Goal: Information Seeking & Learning: Understand process/instructions

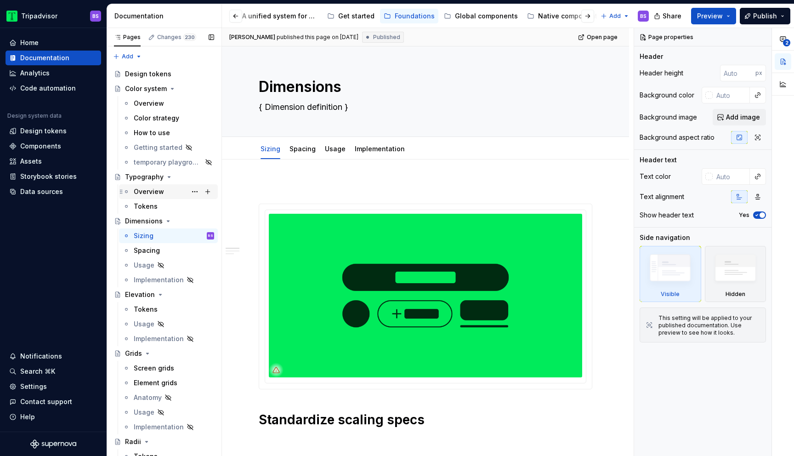
scroll to position [0, 95]
click at [530, 16] on div "Web components" at bounding box center [554, 15] width 56 height 9
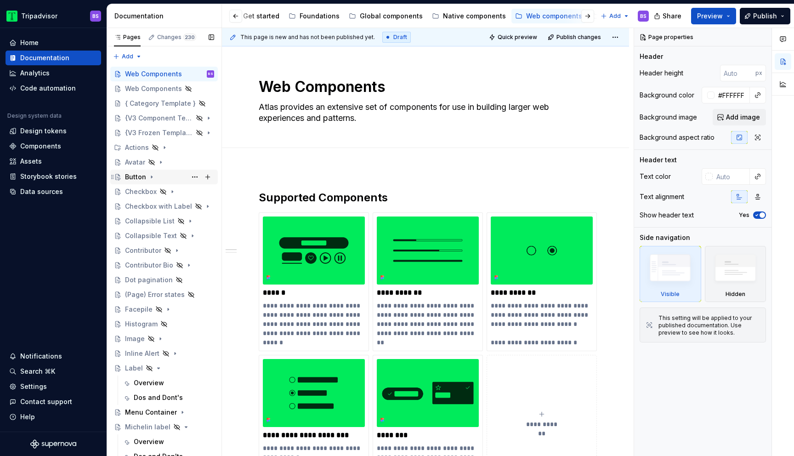
click at [151, 178] on icon "Page tree" at bounding box center [151, 176] width 7 height 7
click at [151, 205] on div "Dos and Don'ts" at bounding box center [158, 206] width 49 height 9
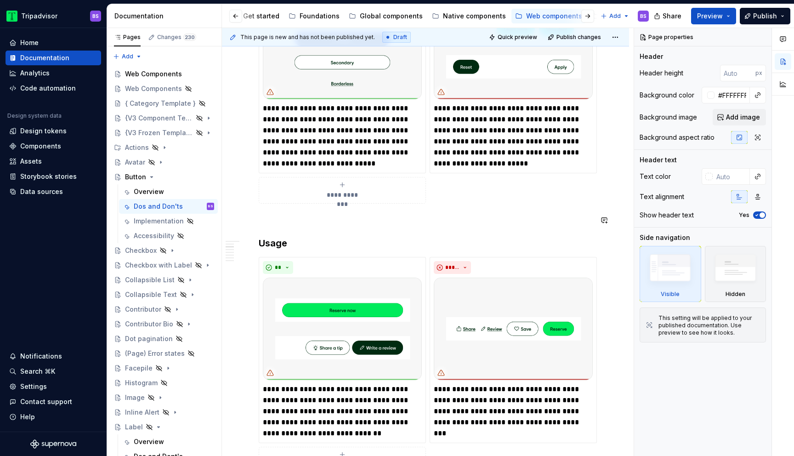
scroll to position [239, 0]
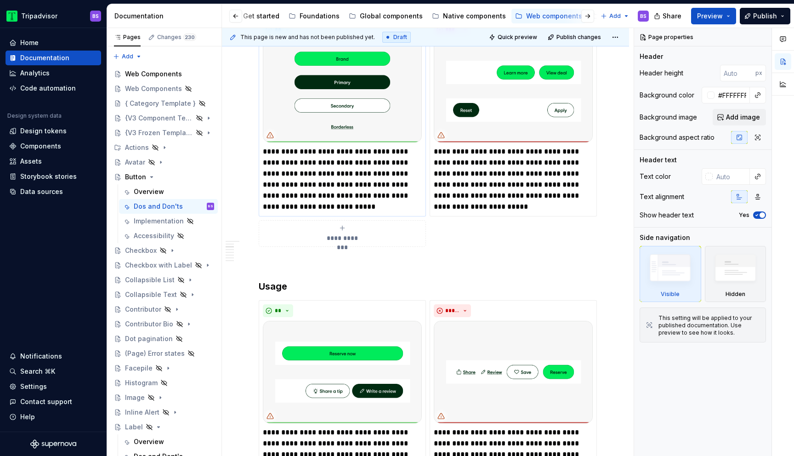
click at [385, 76] on img at bounding box center [342, 91] width 159 height 102
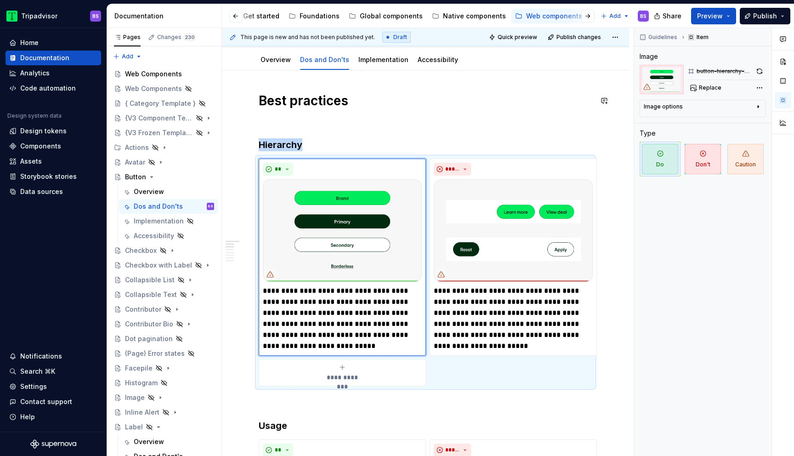
scroll to position [93, 0]
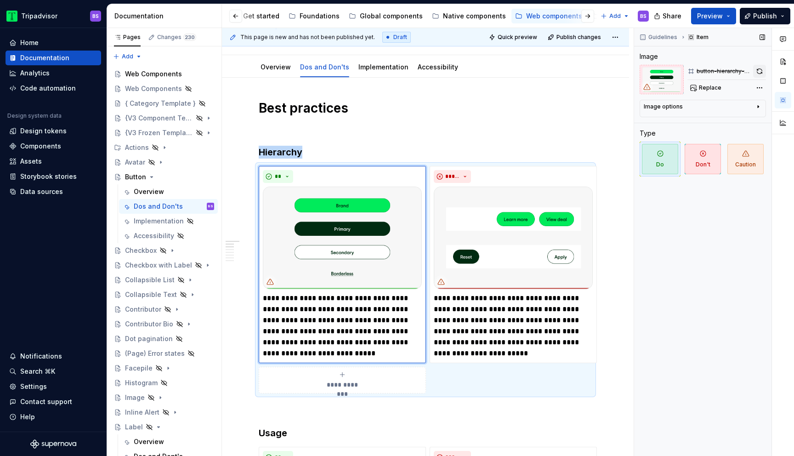
click at [754, 72] on button "button" at bounding box center [759, 71] width 13 height 13
type textarea "*"
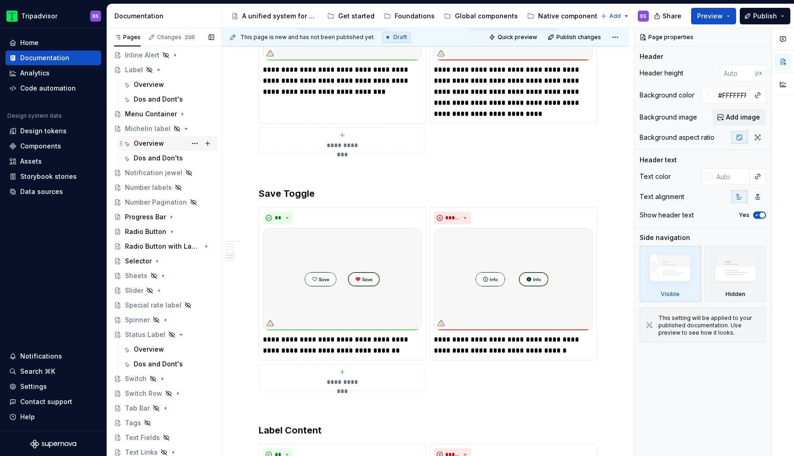
scroll to position [361, 0]
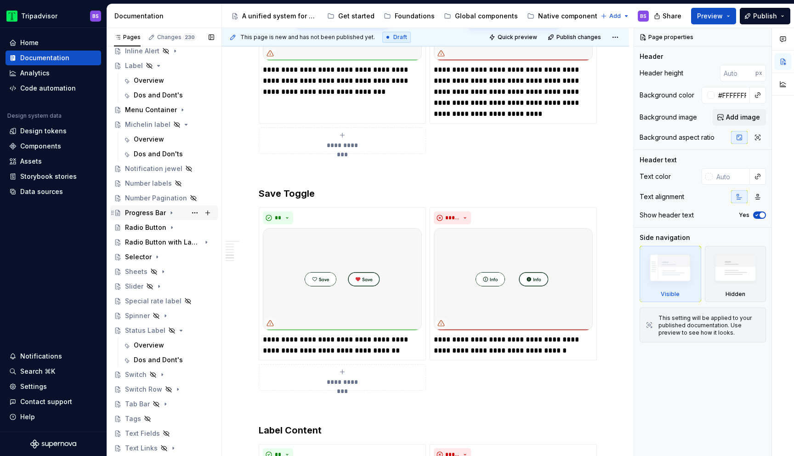
click at [169, 212] on icon "Page tree" at bounding box center [171, 212] width 7 height 7
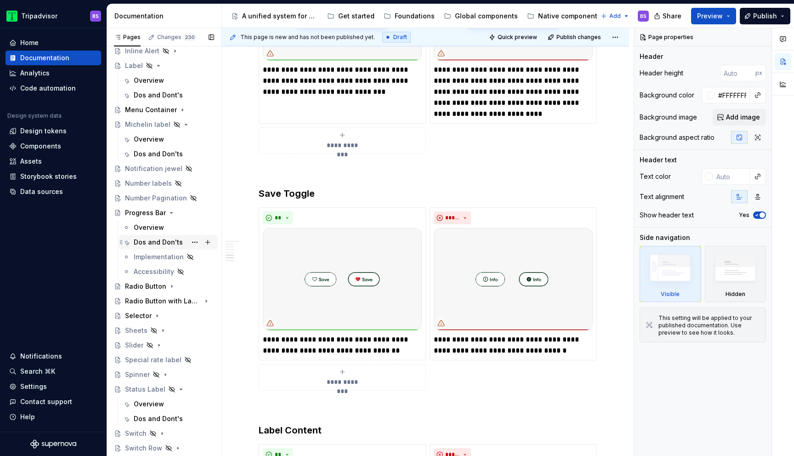
click at [162, 241] on div "Dos and Don'ts" at bounding box center [158, 242] width 49 height 9
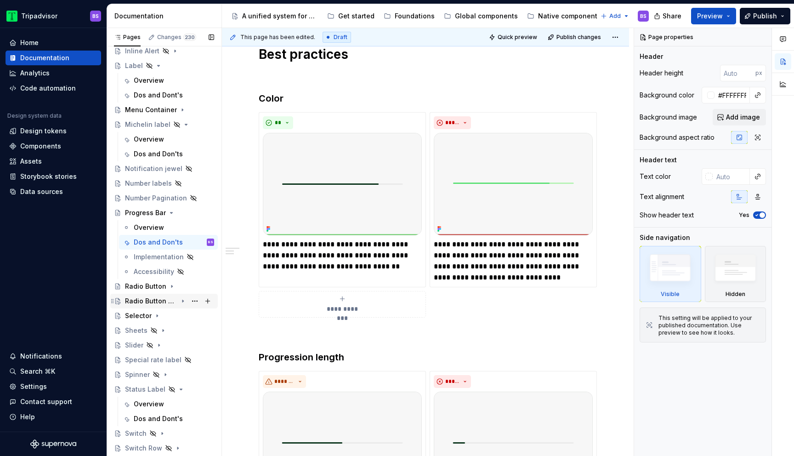
scroll to position [403, 0]
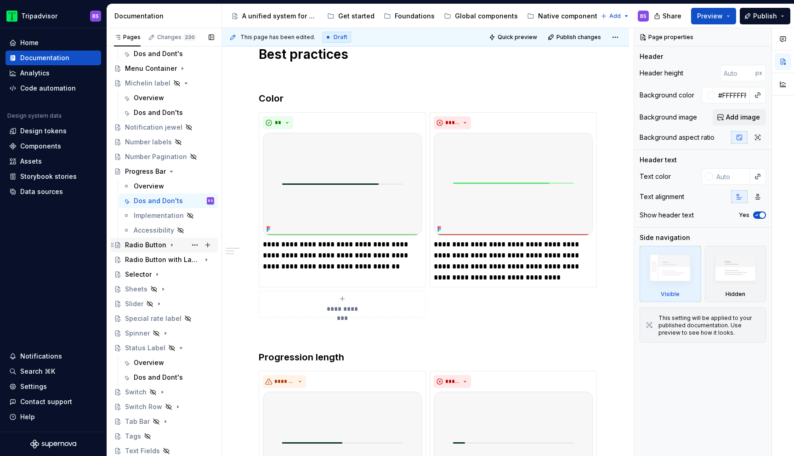
click at [173, 247] on icon "Page tree" at bounding box center [171, 244] width 7 height 7
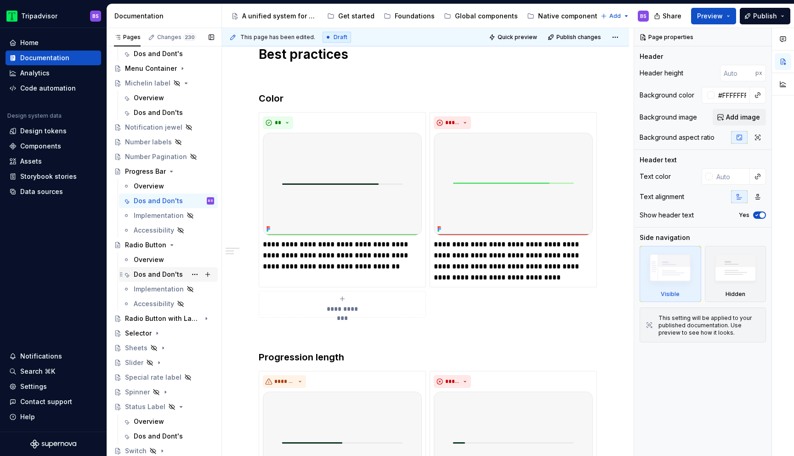
click at [163, 271] on div "Dos and Don'ts" at bounding box center [158, 274] width 49 height 9
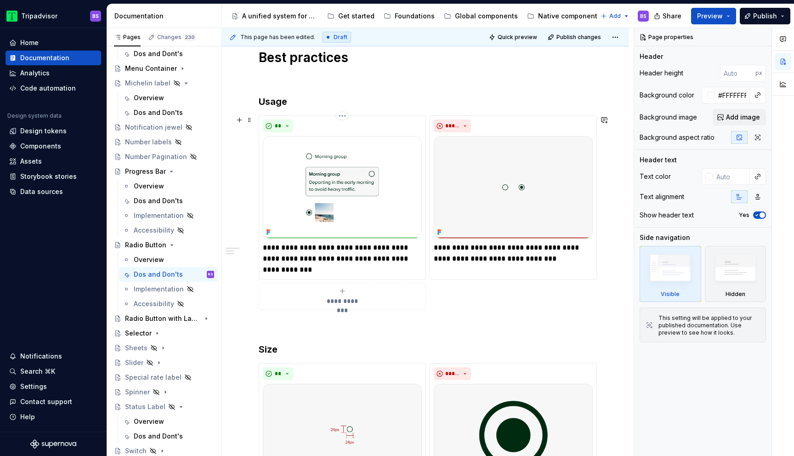
scroll to position [167, 0]
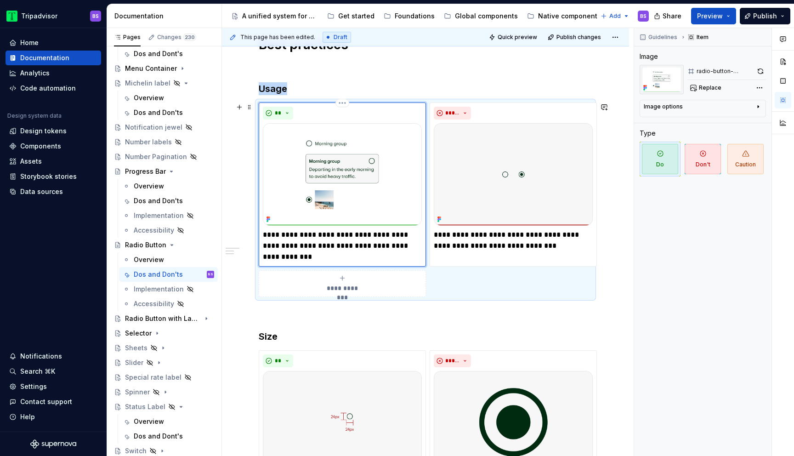
click at [326, 200] on img at bounding box center [342, 174] width 159 height 102
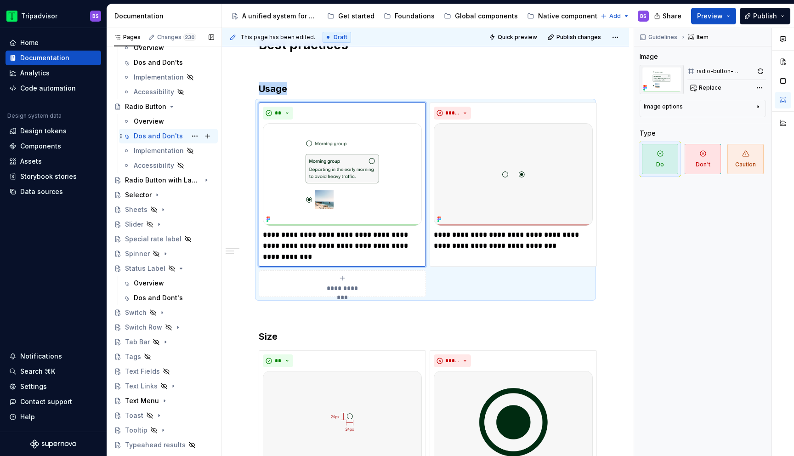
scroll to position [550, 0]
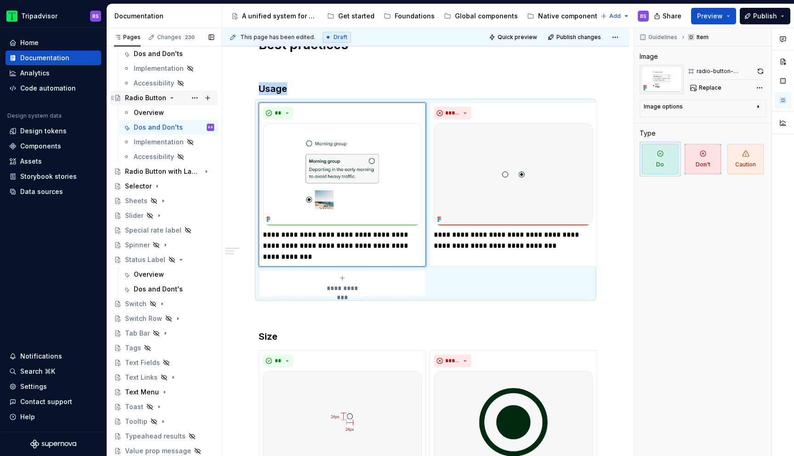
click at [171, 97] on icon "Page tree" at bounding box center [172, 97] width 2 height 1
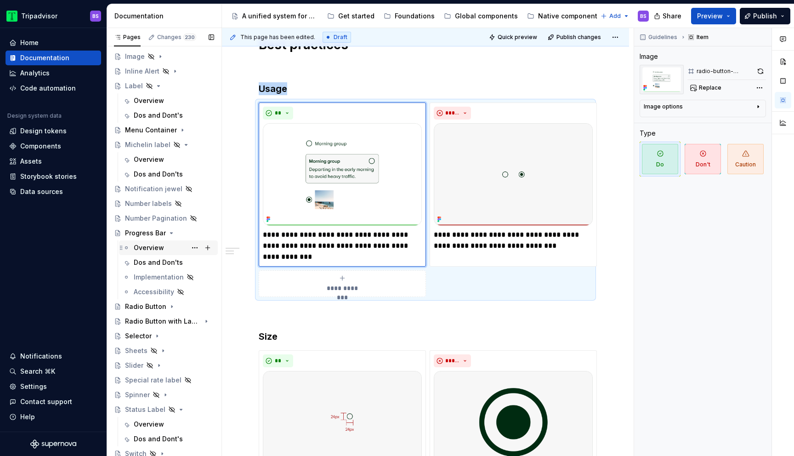
scroll to position [259, 0]
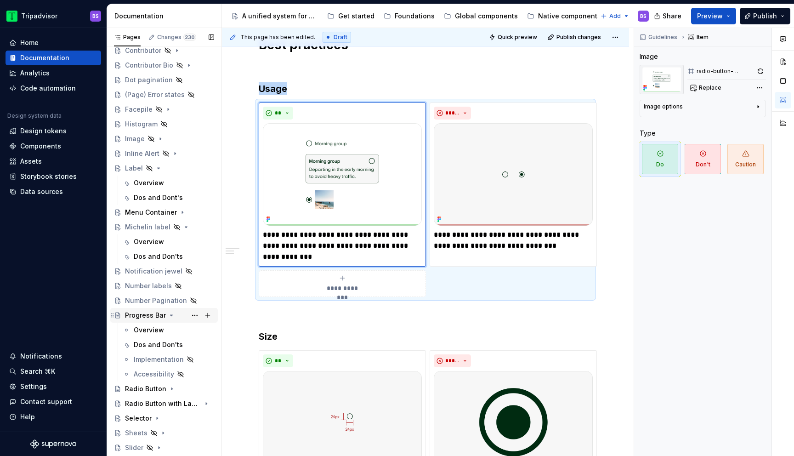
click at [168, 313] on icon "Page tree" at bounding box center [171, 315] width 7 height 7
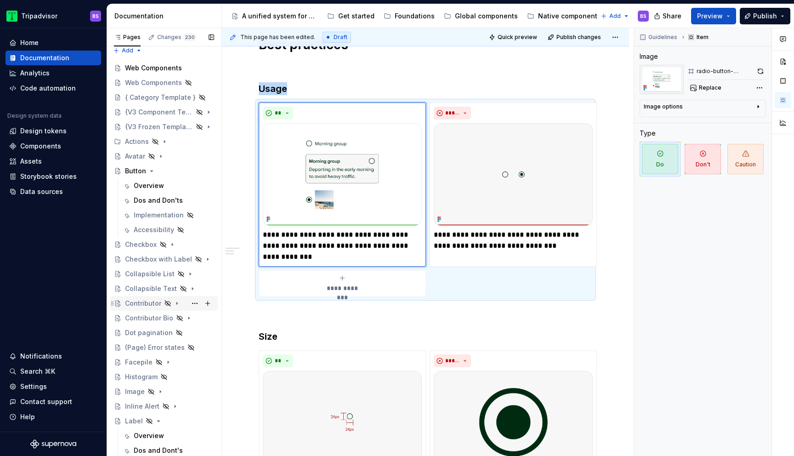
scroll to position [0, 0]
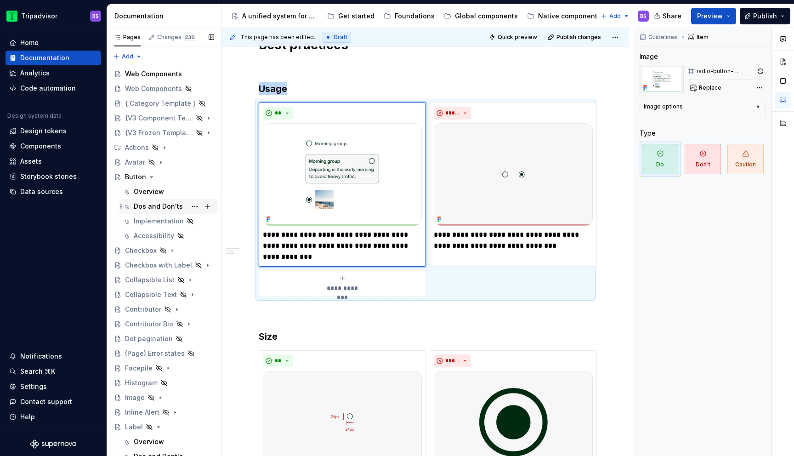
click at [156, 206] on div "Dos and Don'ts" at bounding box center [158, 206] width 49 height 9
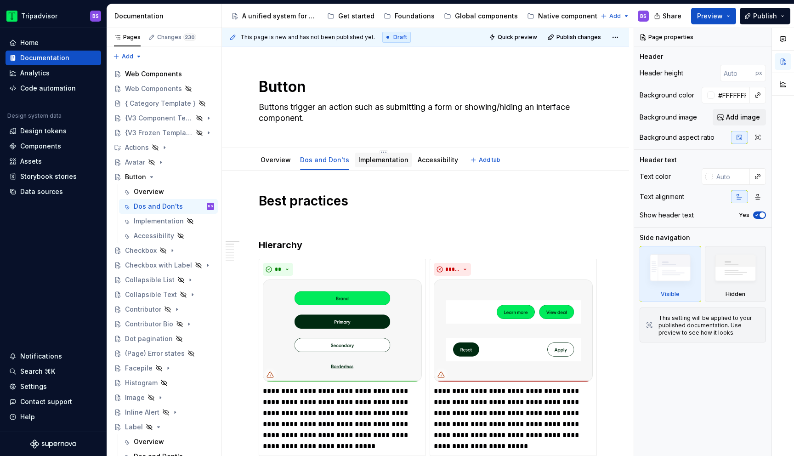
scroll to position [53, 0]
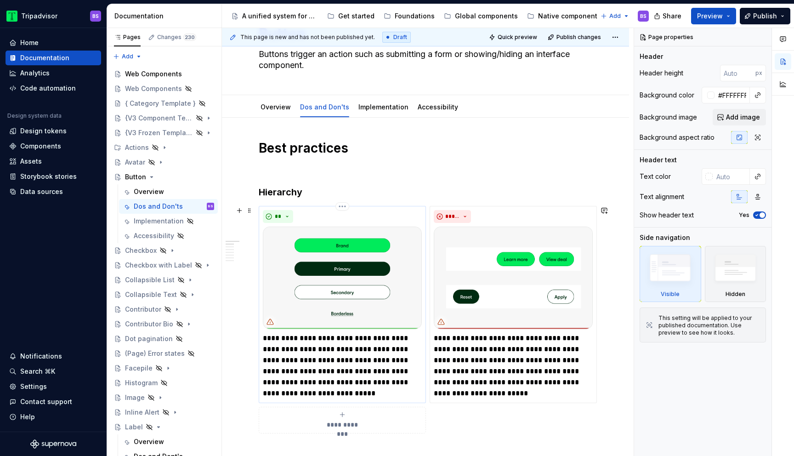
click at [383, 251] on img at bounding box center [342, 278] width 159 height 102
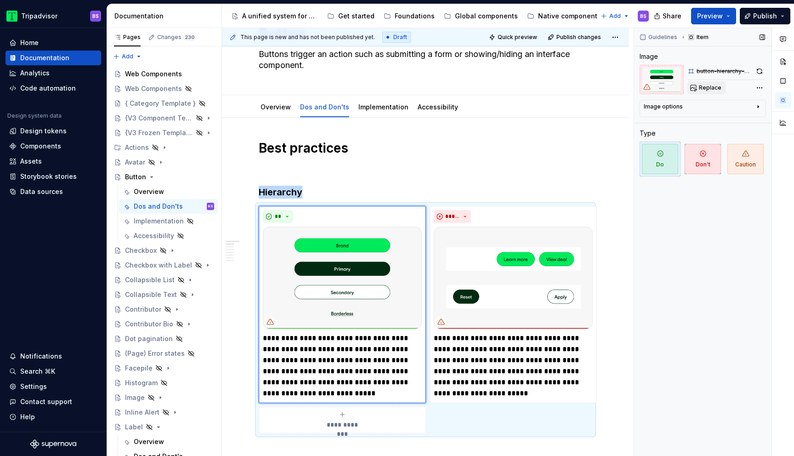
click at [709, 87] on span "Replace" at bounding box center [710, 87] width 23 height 7
type textarea "*"
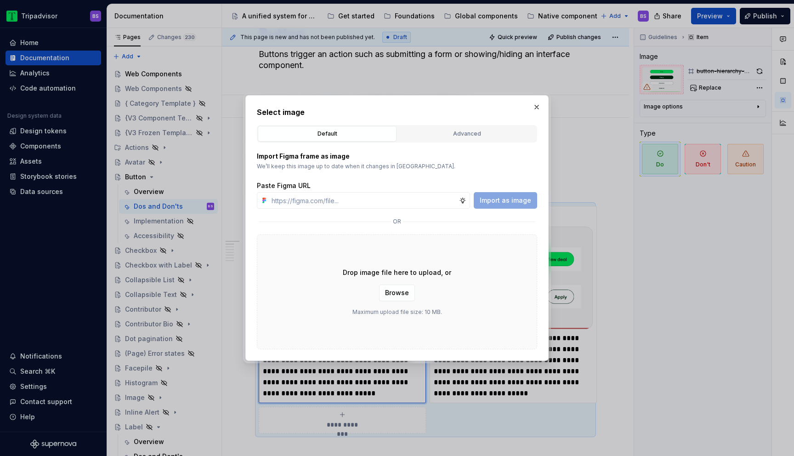
type input "https://www.figma.com/design/Rk3eGC5124Z7punn8EFUkb/Atlas-Web-Documentation?nod…"
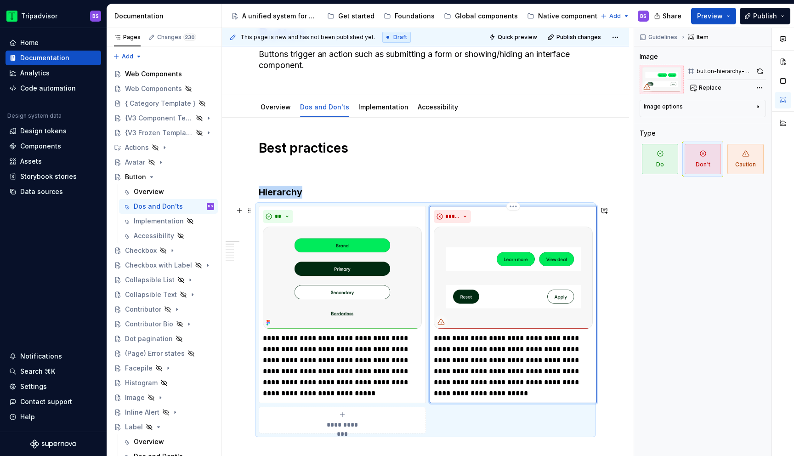
click at [504, 280] on img at bounding box center [513, 278] width 159 height 102
click at [762, 69] on button "button" at bounding box center [760, 71] width 12 height 13
click at [493, 261] on img at bounding box center [513, 278] width 159 height 102
click at [703, 86] on span "Replace" at bounding box center [710, 87] width 23 height 7
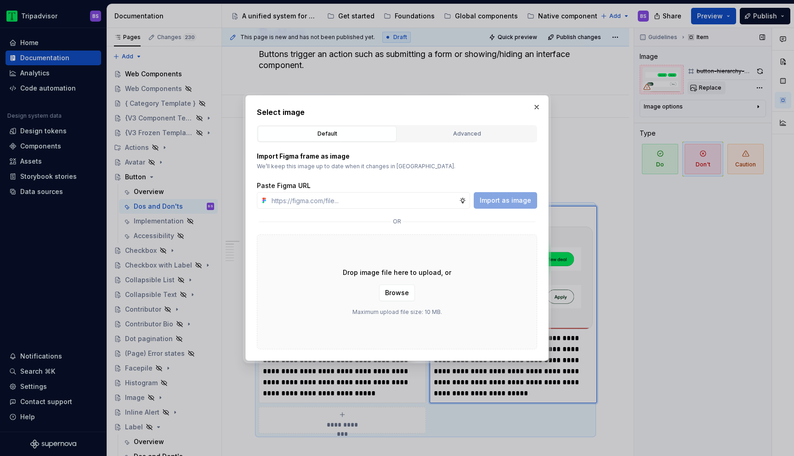
type textarea "*"
type input "https://www.figma.com/design/Rk3eGC5124Z7punn8EFUkb/Atlas-Web-Documentation?nod…"
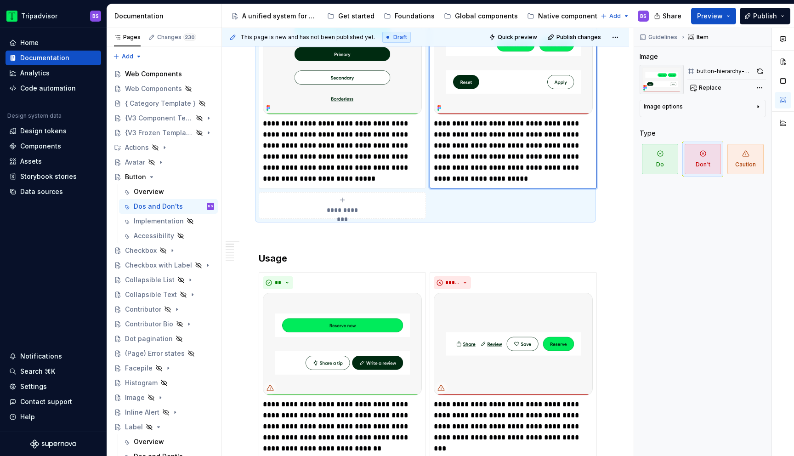
scroll to position [309, 0]
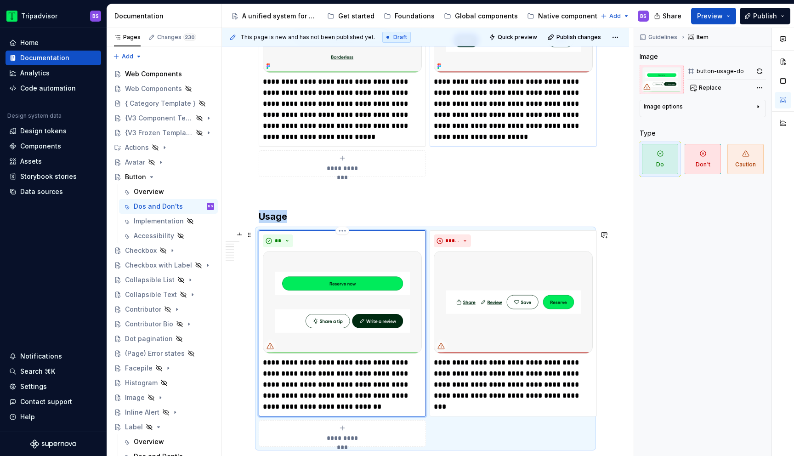
click at [396, 308] on img at bounding box center [342, 302] width 159 height 102
click at [710, 89] on span "Replace" at bounding box center [710, 87] width 23 height 7
type textarea "*"
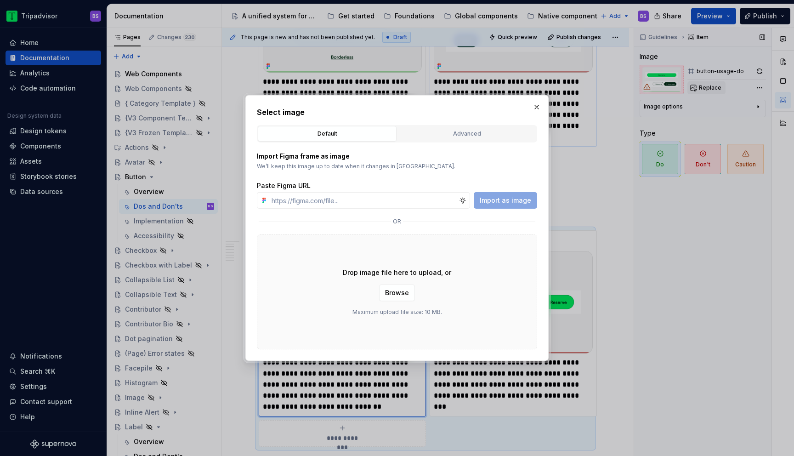
type input "https://www.figma.com/design/Rk3eGC5124Z7punn8EFUkb/Atlas-Web-Documentation?nod…"
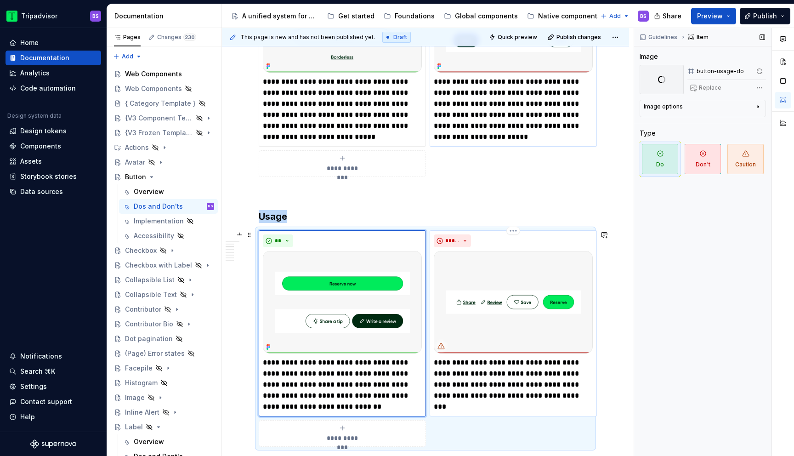
click at [533, 272] on img at bounding box center [513, 302] width 159 height 102
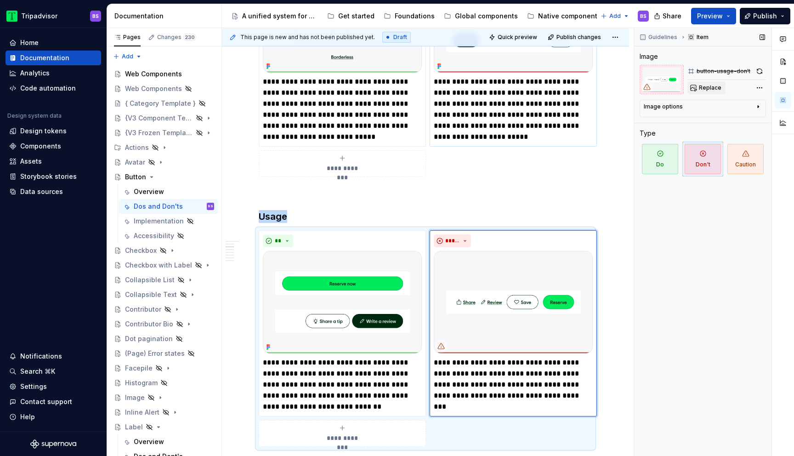
click at [706, 93] on button "Replace" at bounding box center [707, 87] width 38 height 13
type textarea "*"
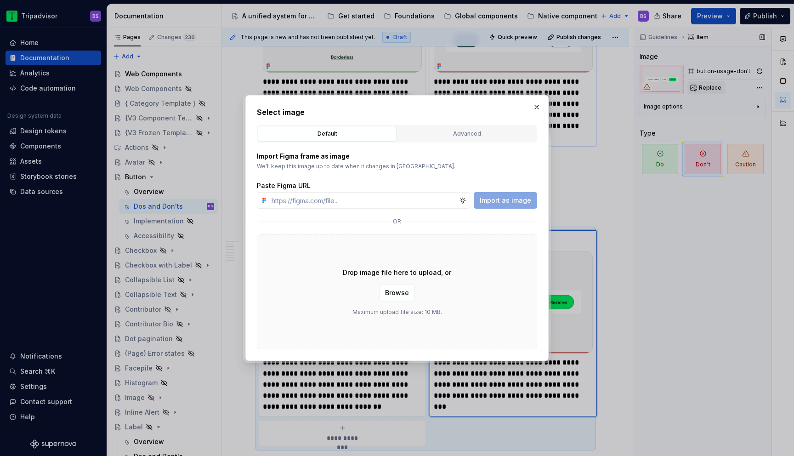
type input "https://www.figma.com/design/Rk3eGC5124Z7punn8EFUkb/Atlas-Web-Documentation?nod…"
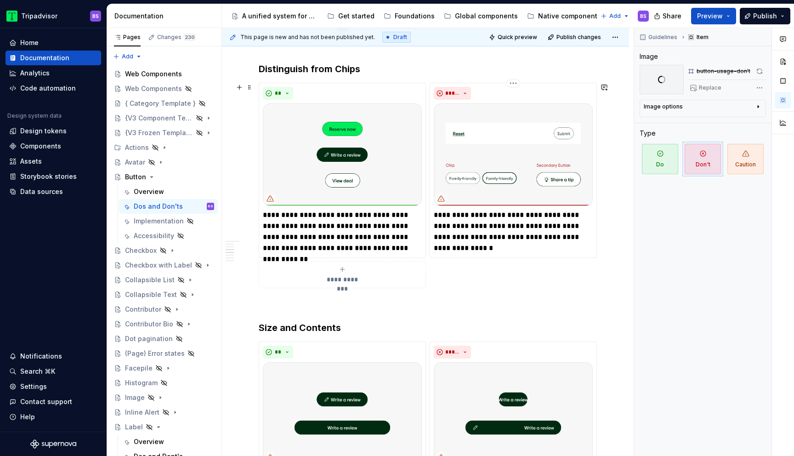
scroll to position [728, 0]
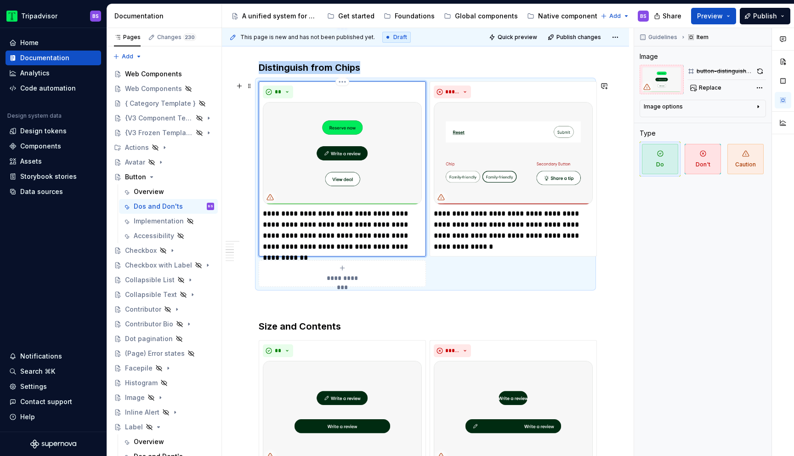
click at [349, 167] on img at bounding box center [342, 153] width 159 height 102
click at [711, 87] on span "Replace" at bounding box center [710, 87] width 23 height 7
type textarea "*"
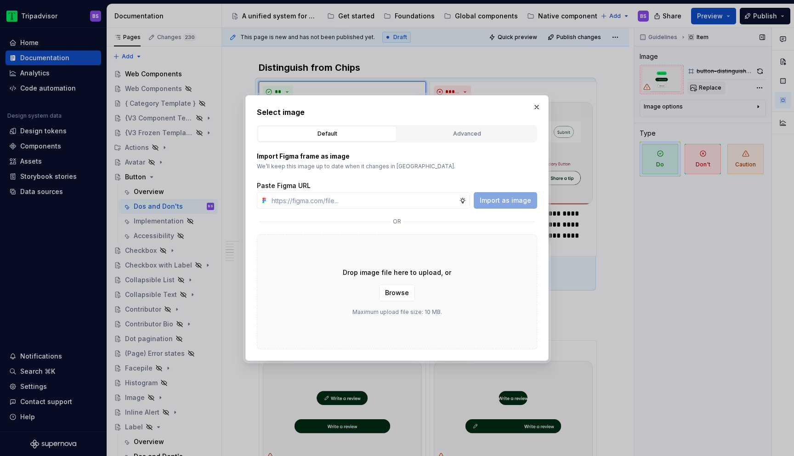
type input "https://www.figma.com/design/Rk3eGC5124Z7punn8EFUkb/Atlas-Web-Documentation?nod…"
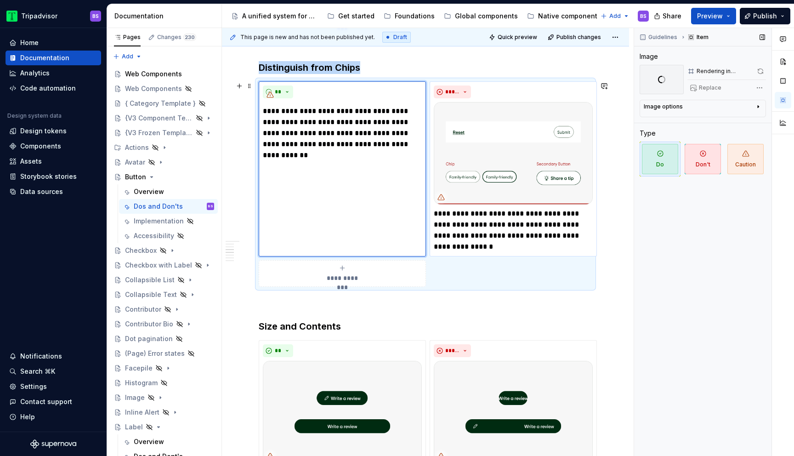
click at [524, 171] on img at bounding box center [513, 153] width 159 height 102
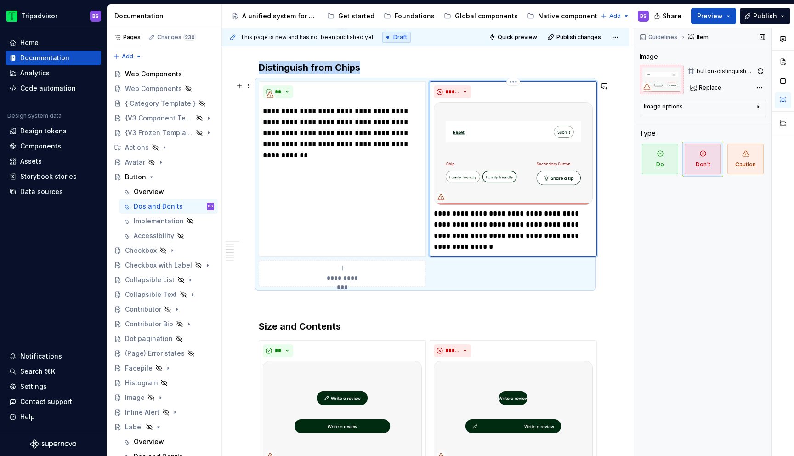
click at [533, 155] on img at bounding box center [513, 153] width 159 height 102
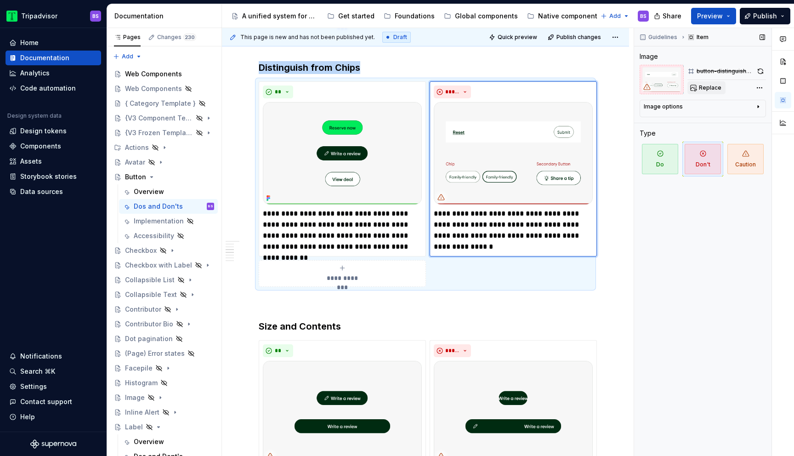
click at [701, 86] on span "Replace" at bounding box center [710, 87] width 23 height 7
type textarea "*"
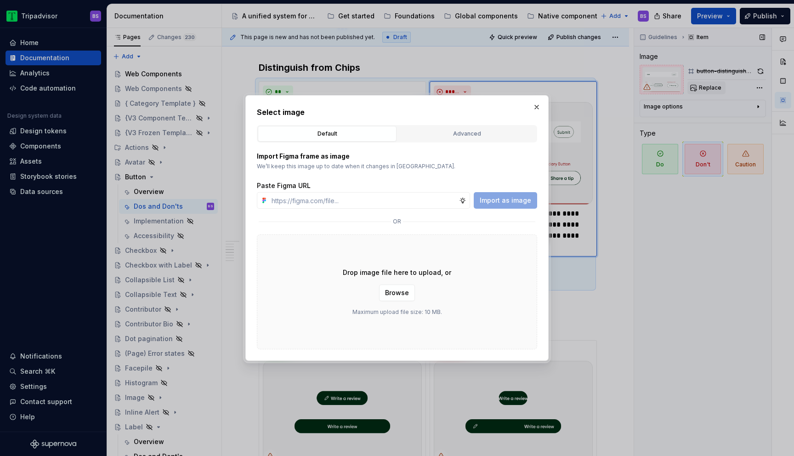
type input "https://www.figma.com/design/Rk3eGC5124Z7punn8EFUkb/Atlas-Web-Documentation?nod…"
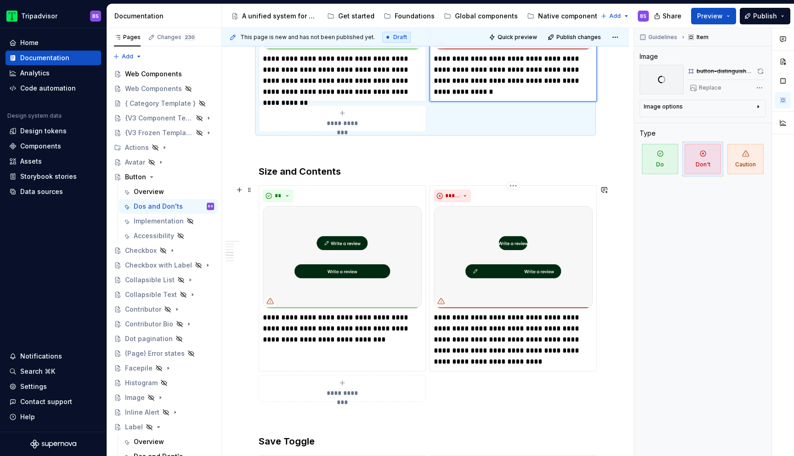
scroll to position [932, 0]
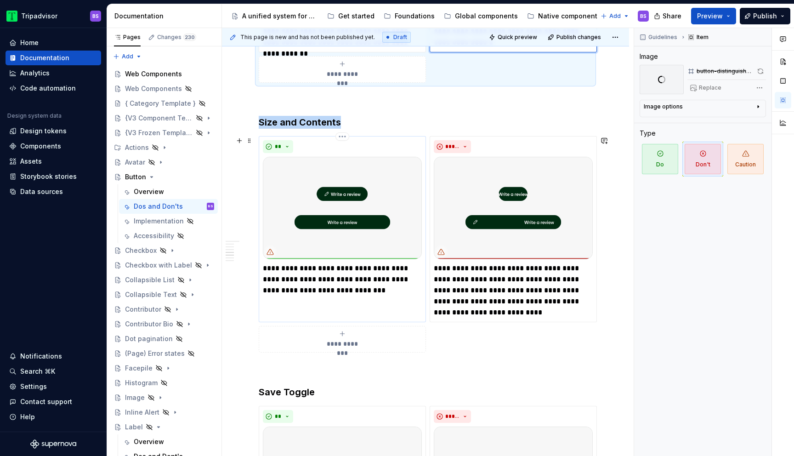
click at [379, 208] on img at bounding box center [342, 208] width 159 height 102
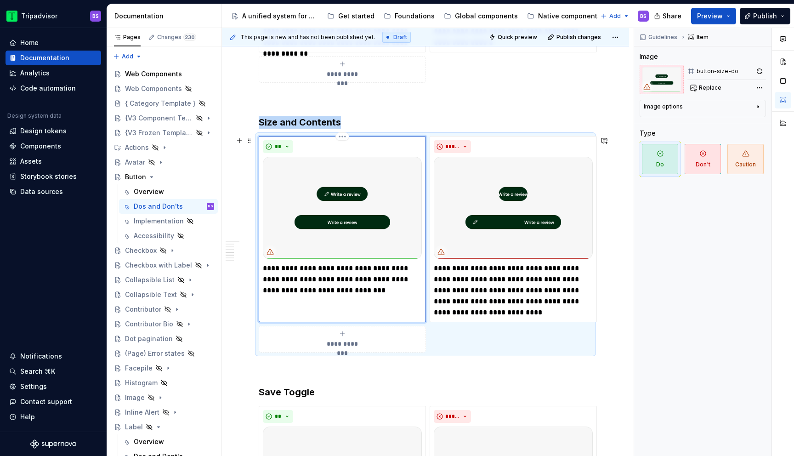
click at [379, 215] on img at bounding box center [342, 208] width 159 height 102
click at [701, 88] on span "Replace" at bounding box center [710, 87] width 23 height 7
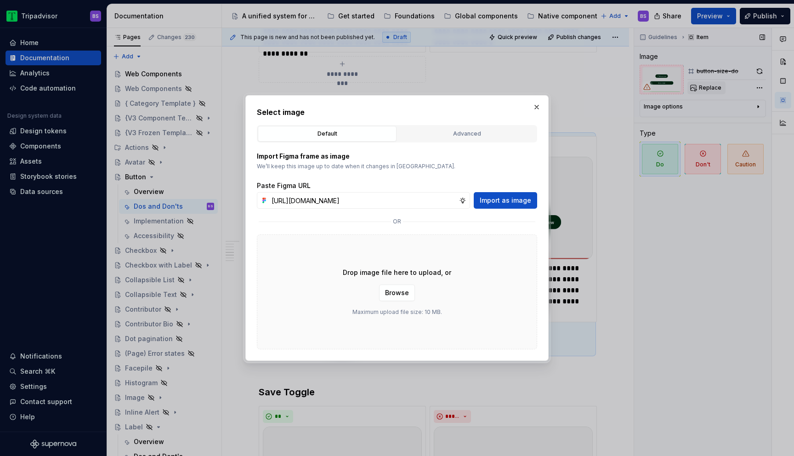
scroll to position [0, 222]
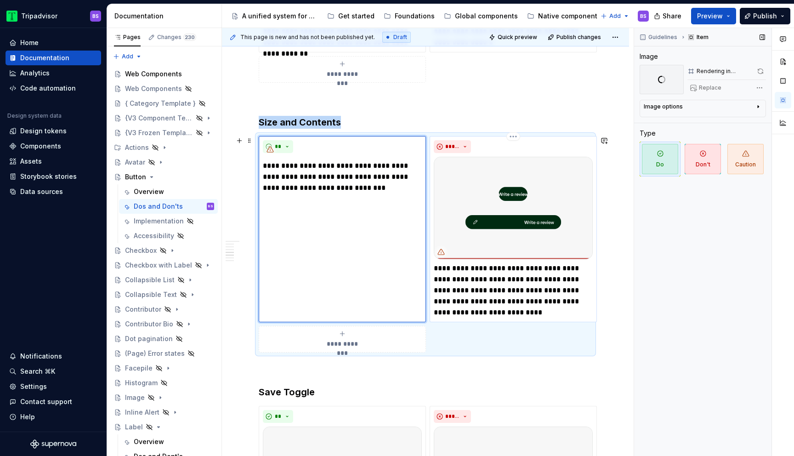
click at [529, 200] on img at bounding box center [513, 208] width 159 height 102
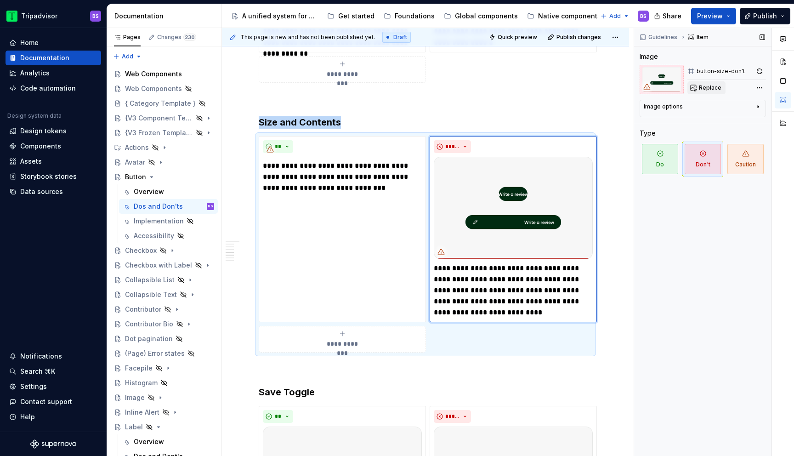
click at [698, 92] on button "Replace" at bounding box center [707, 87] width 38 height 13
type textarea "*"
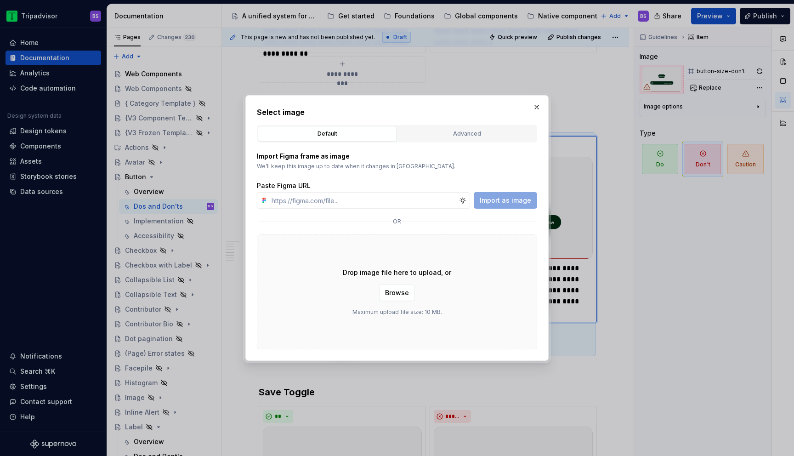
type input "https://www.figma.com/design/Rk3eGC5124Z7punn8EFUkb/Atlas-Web-Documentation?nod…"
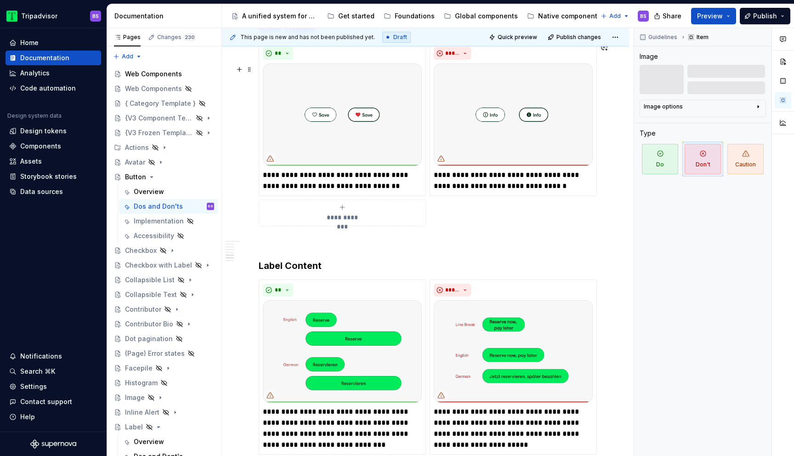
scroll to position [1243, 0]
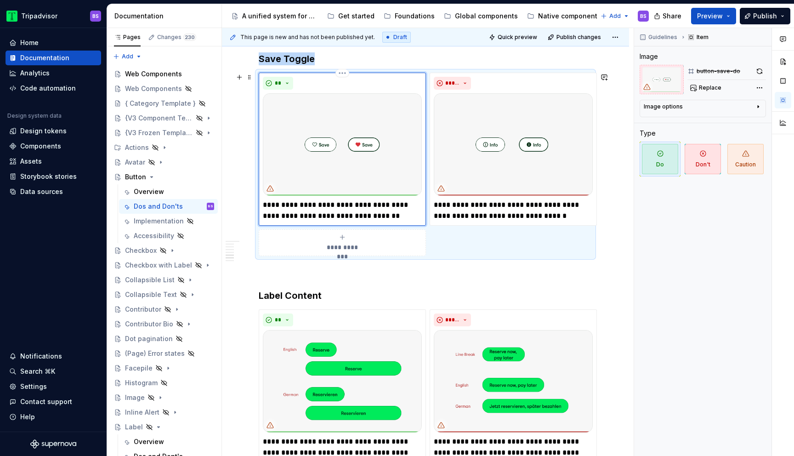
click at [364, 144] on img at bounding box center [342, 144] width 159 height 102
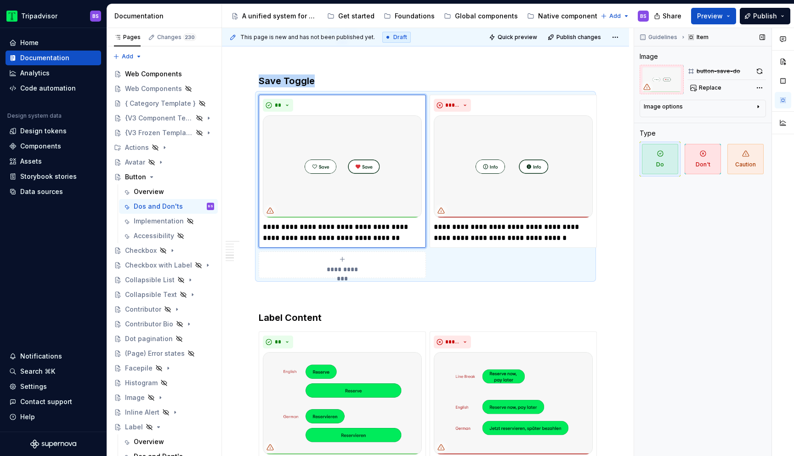
scroll to position [1265, 0]
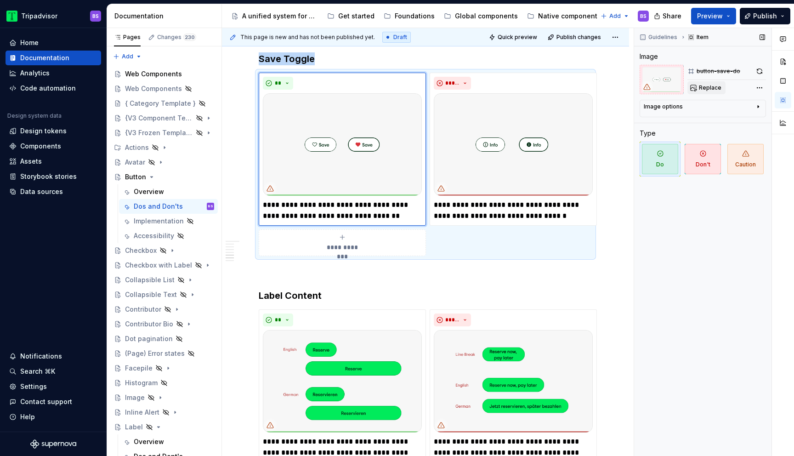
click at [714, 88] on span "Replace" at bounding box center [710, 87] width 23 height 7
type textarea "*"
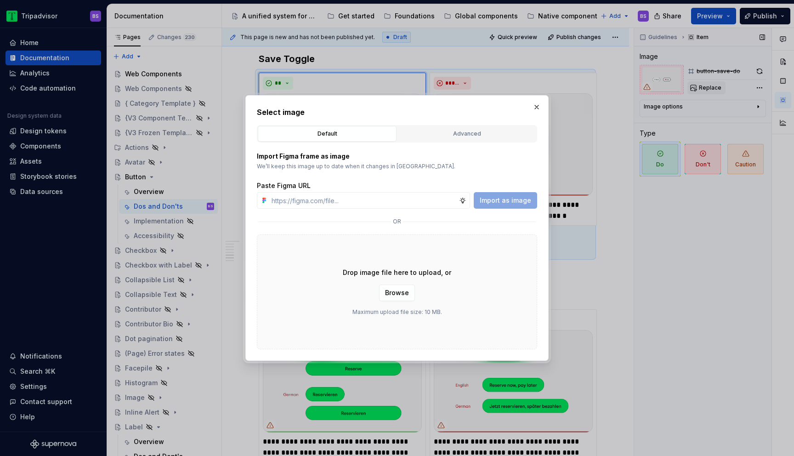
type input "https://www.figma.com/design/Rk3eGC5124Z7punn8EFUkb/Atlas-Web-Documentation?nod…"
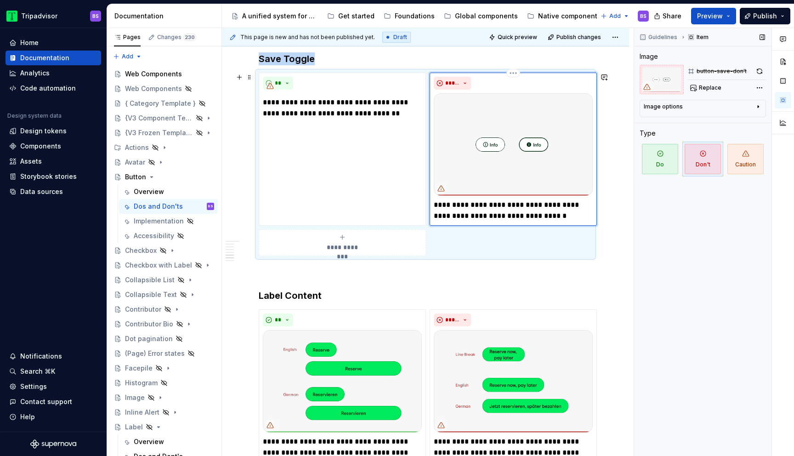
click at [536, 145] on img at bounding box center [513, 144] width 159 height 102
click at [705, 86] on span "Replace" at bounding box center [710, 87] width 23 height 7
type textarea "*"
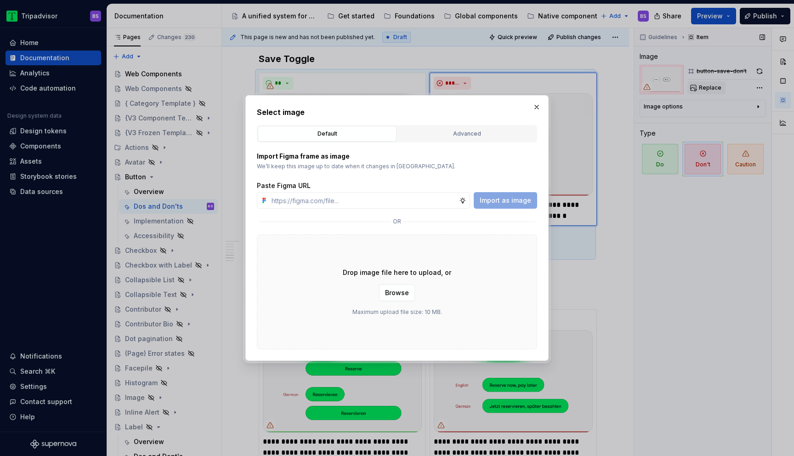
type input "https://www.figma.com/design/Rk3eGC5124Z7punn8EFUkb/Atlas-Web-Documentation?nod…"
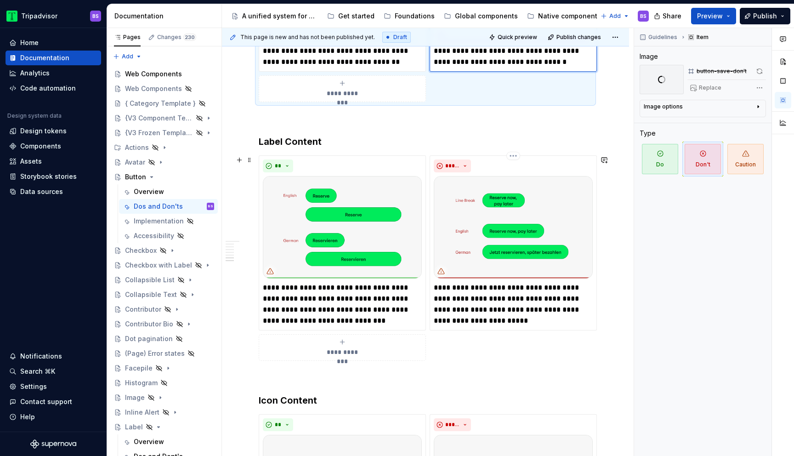
scroll to position [1455, 0]
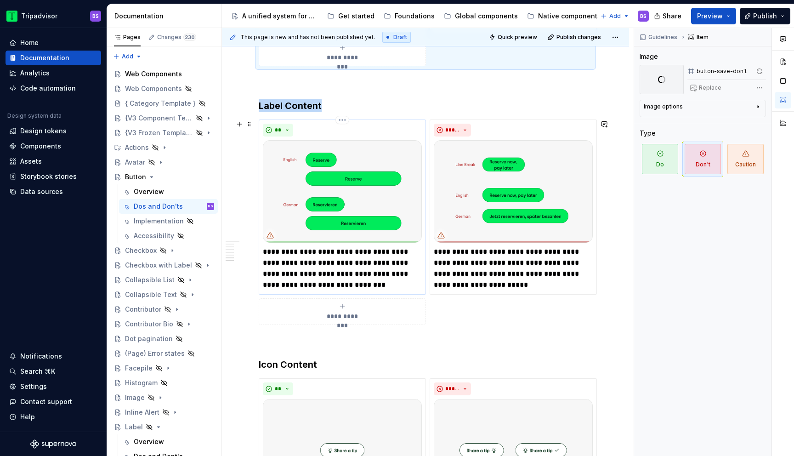
click at [332, 203] on img at bounding box center [342, 191] width 159 height 102
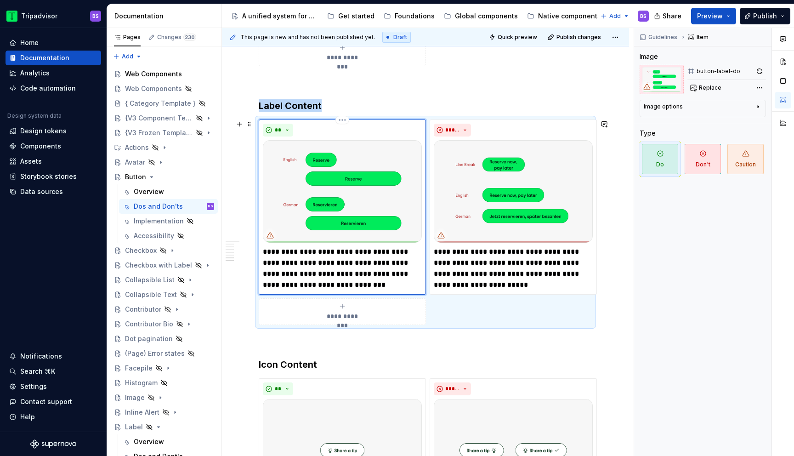
click at [336, 188] on img at bounding box center [342, 191] width 159 height 102
click at [710, 91] on span "Replace" at bounding box center [710, 87] width 23 height 7
type textarea "*"
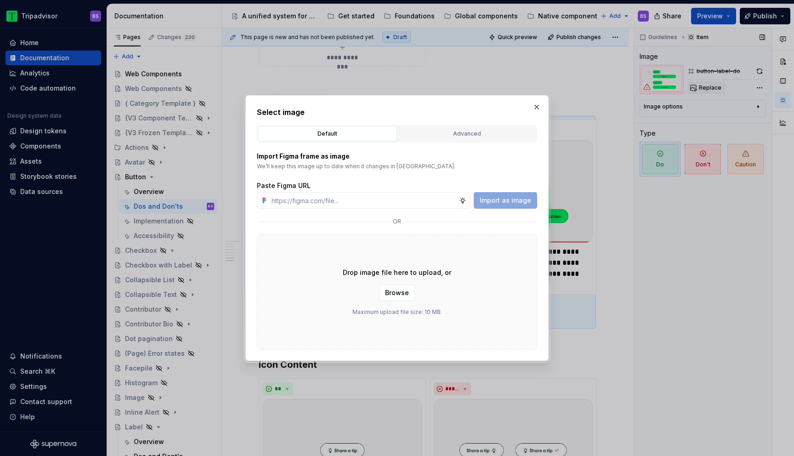
type input "https://www.figma.com/design/Rk3eGC5124Z7punn8EFUkb/Atlas-Web-Documentation?nod…"
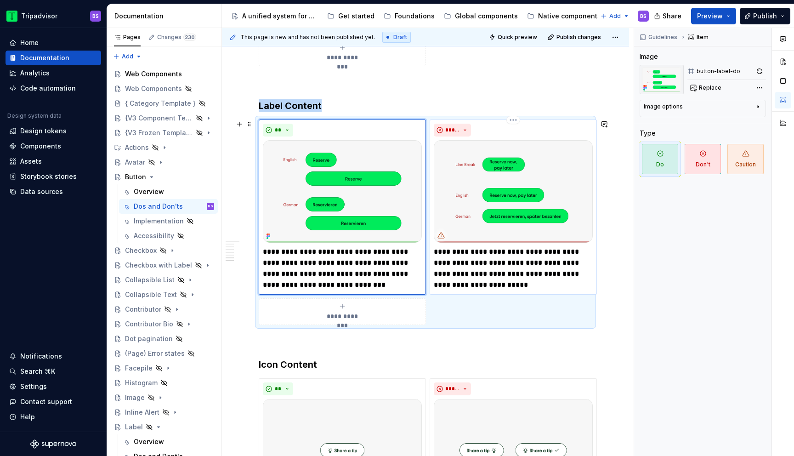
drag, startPoint x: 522, startPoint y: 174, endPoint x: 569, endPoint y: 158, distance: 50.2
click at [523, 174] on img at bounding box center [513, 191] width 159 height 102
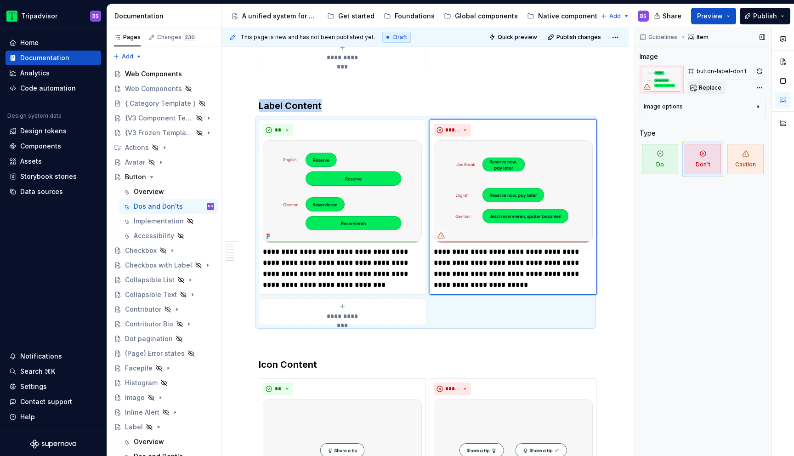
click at [703, 86] on span "Replace" at bounding box center [710, 87] width 23 height 7
type textarea "*"
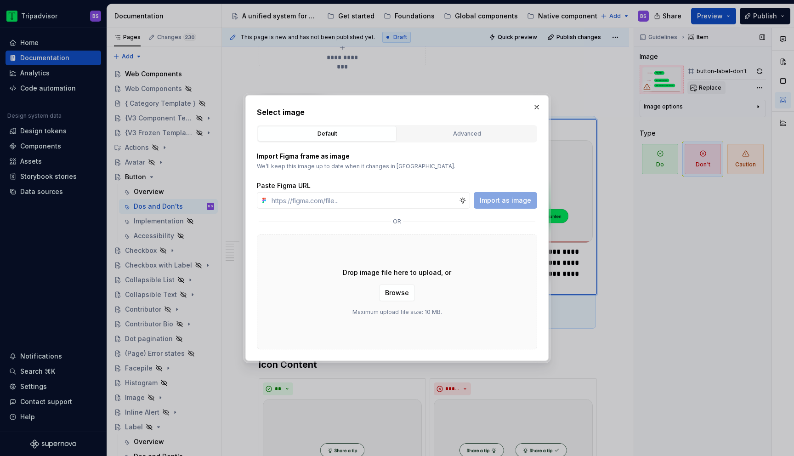
type input "https://www.figma.com/design/Rk3eGC5124Z7punn8EFUkb/Atlas-Web-Documentation?nod…"
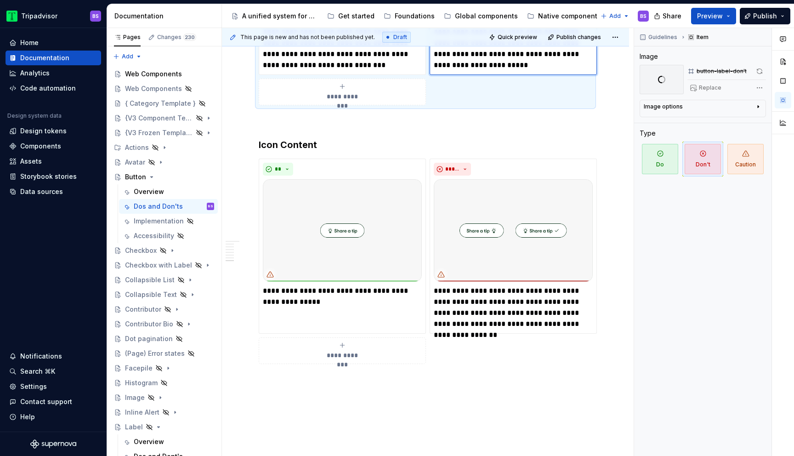
scroll to position [1717, 0]
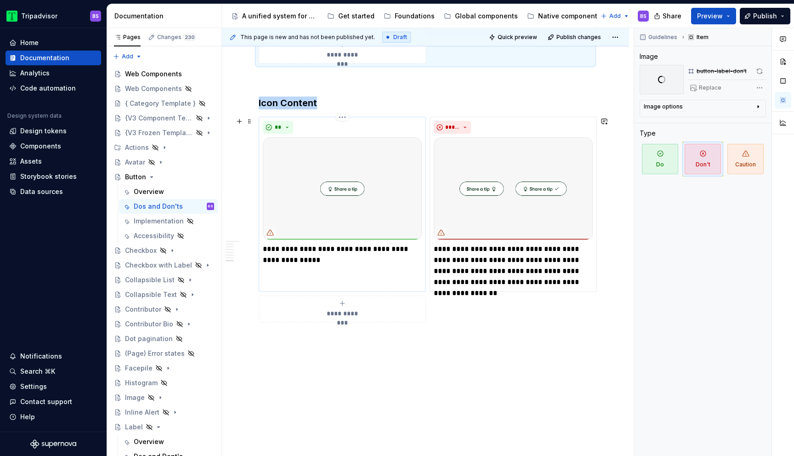
click at [374, 186] on img at bounding box center [342, 188] width 159 height 102
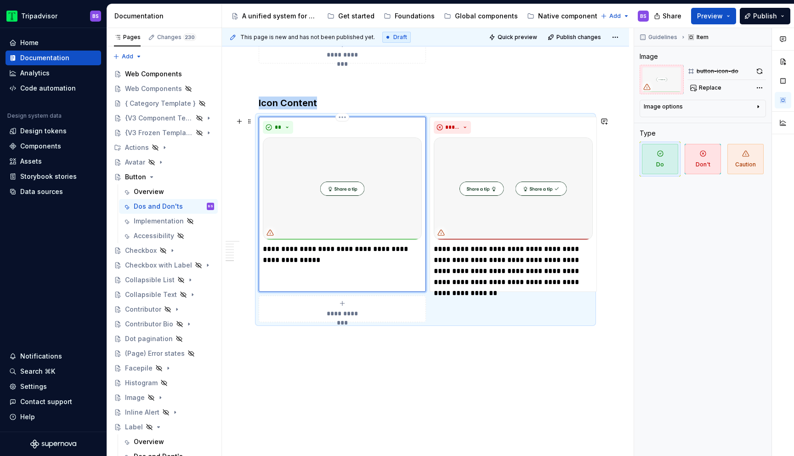
click at [313, 167] on img at bounding box center [342, 188] width 159 height 102
click at [717, 85] on span "Replace" at bounding box center [710, 87] width 23 height 7
type textarea "*"
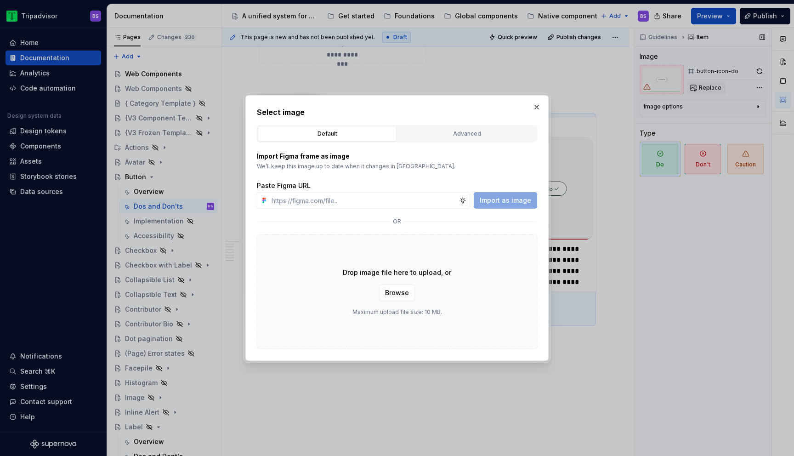
type input "https://www.figma.com/design/Rk3eGC5124Z7punn8EFUkb/Atlas-Web-Documentation?nod…"
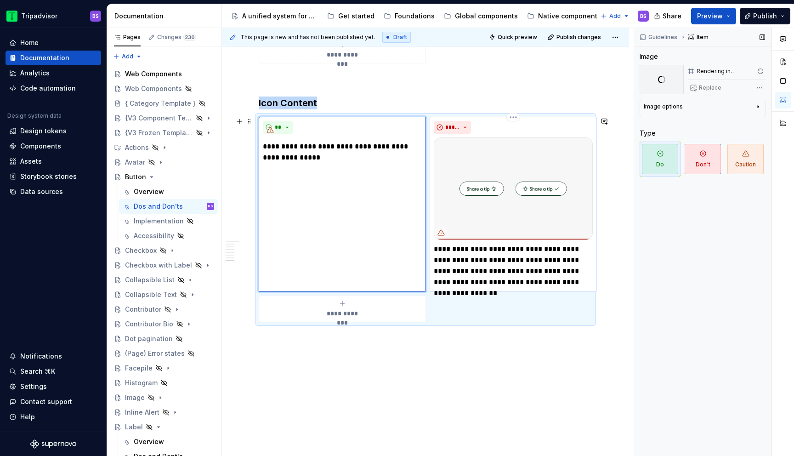
click at [477, 155] on img at bounding box center [513, 188] width 159 height 102
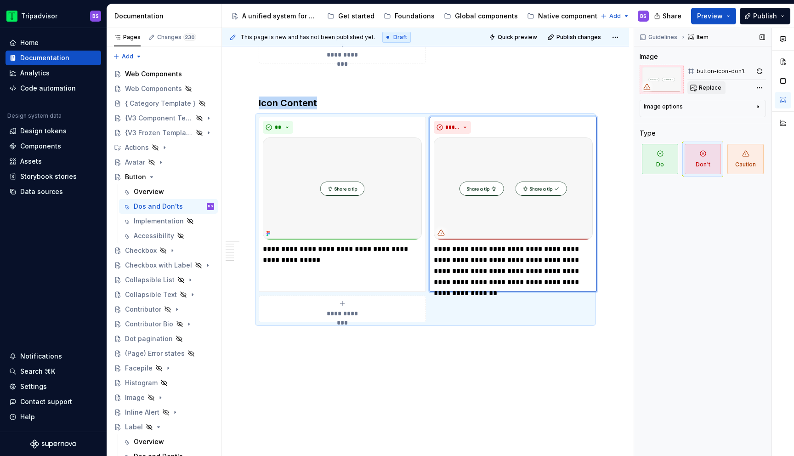
click at [705, 81] on button "Replace" at bounding box center [707, 87] width 38 height 13
type textarea "*"
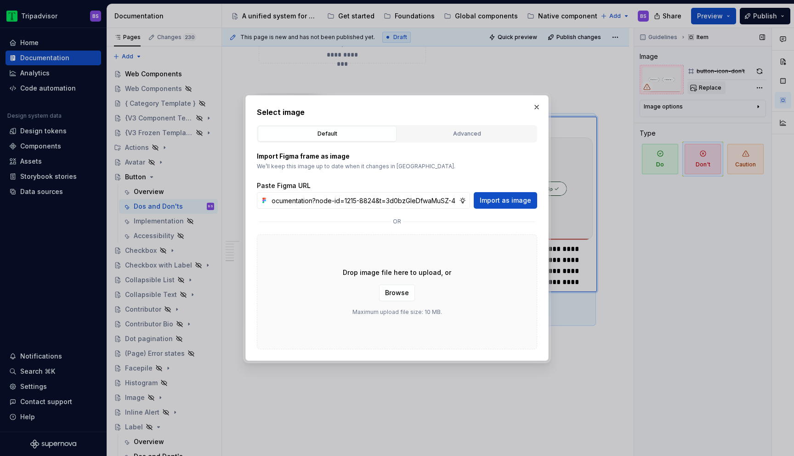
scroll to position [0, 225]
type input "https://www.figma.com/design/Rk3eGC5124Z7punn8EFUkb/Atlas-Web-Documentation?nod…"
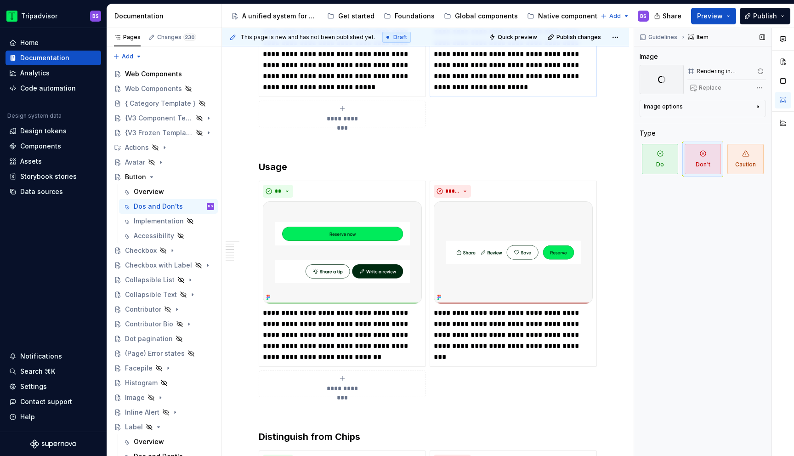
scroll to position [0, 0]
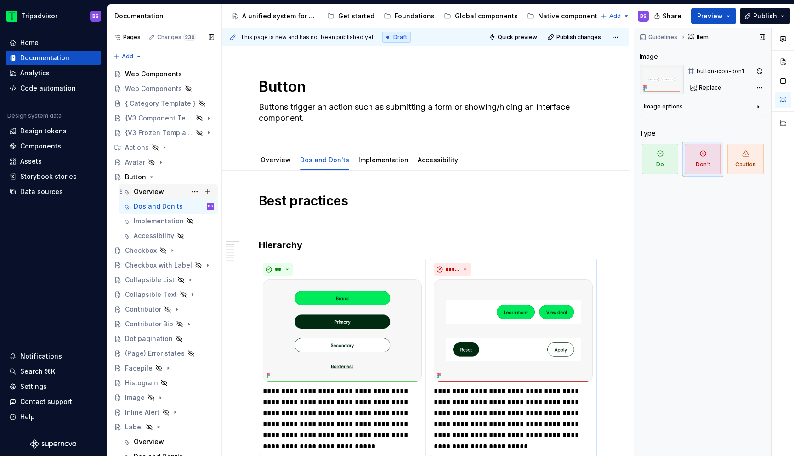
click at [153, 189] on div "Overview" at bounding box center [149, 191] width 30 height 9
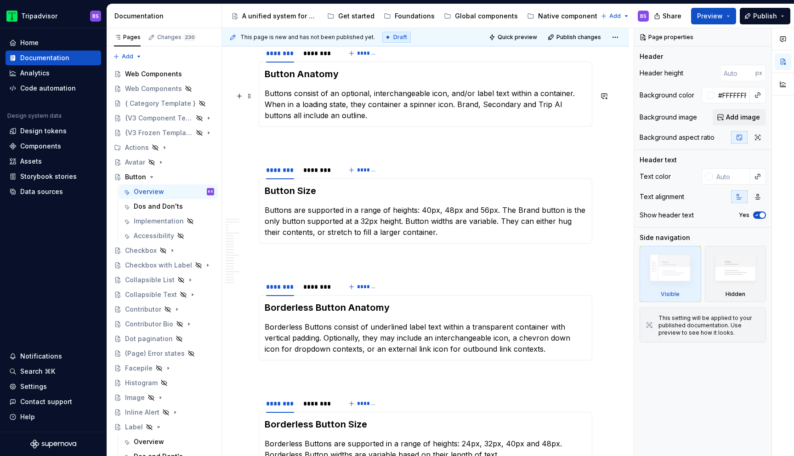
scroll to position [1415, 0]
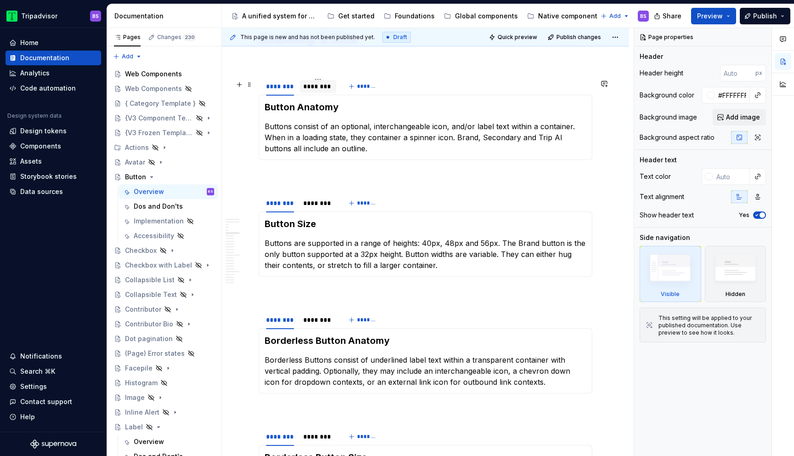
click at [308, 85] on div "********" at bounding box center [317, 86] width 29 height 9
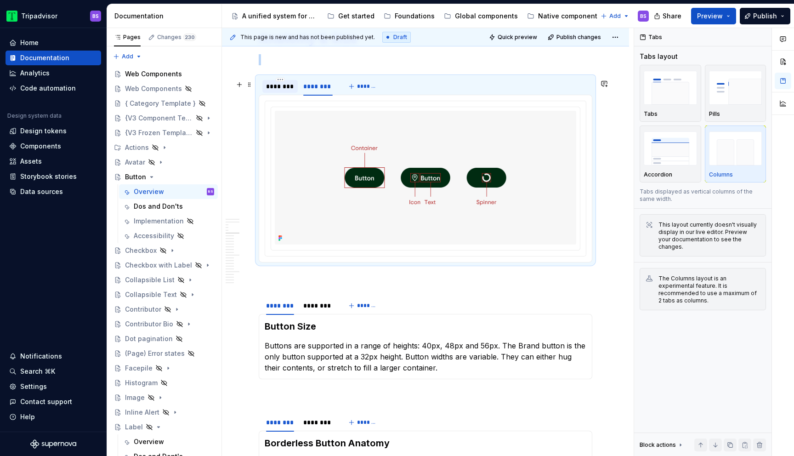
click at [285, 90] on div "********" at bounding box center [280, 86] width 28 height 9
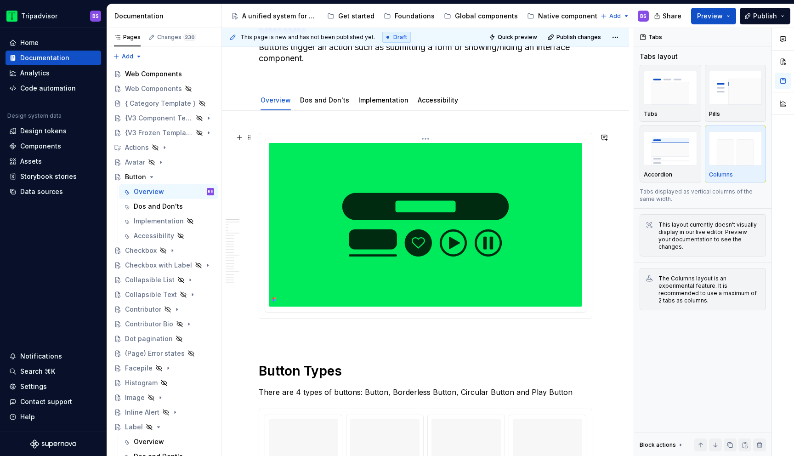
scroll to position [0, 0]
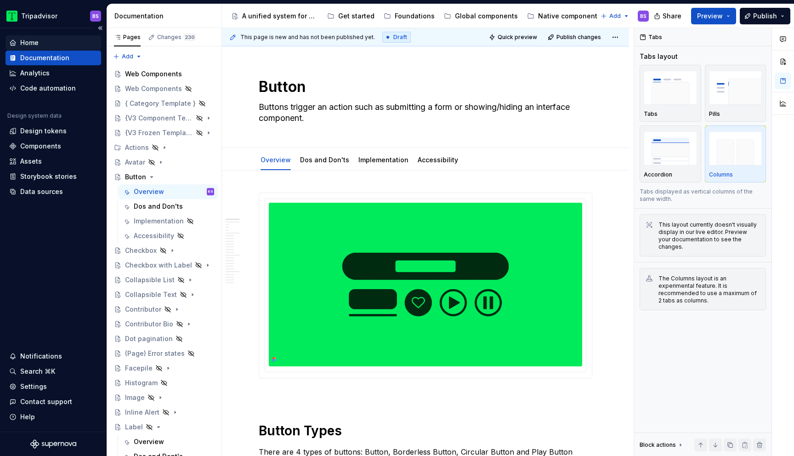
click at [50, 45] on div "Home" at bounding box center [53, 42] width 88 height 9
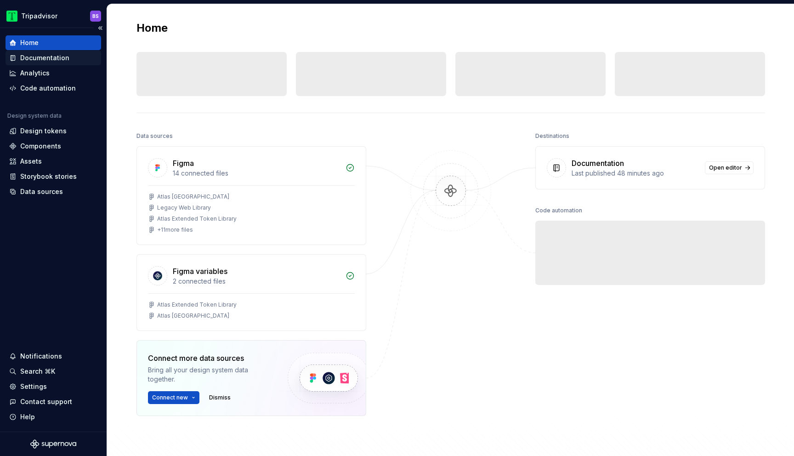
click at [47, 58] on div "Documentation" at bounding box center [44, 57] width 49 height 9
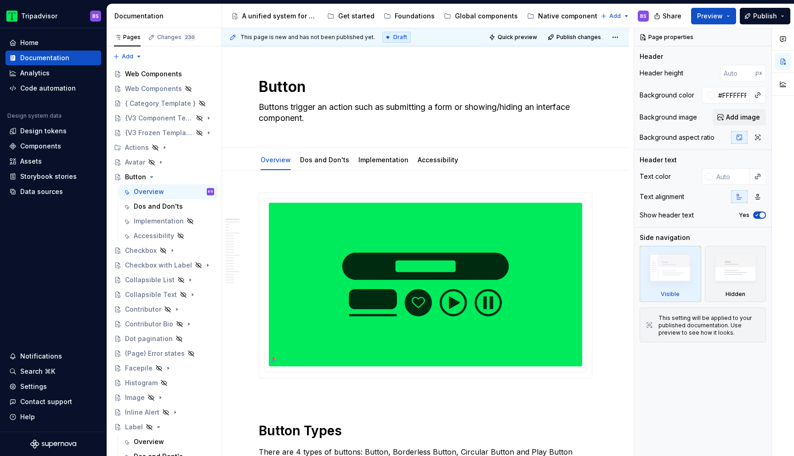
type textarea "*"
